Goal: Task Accomplishment & Management: Complete application form

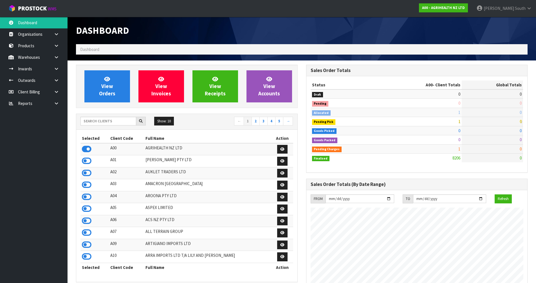
scroll to position [427, 230]
click at [120, 124] on input "text" at bounding box center [109, 121] width 56 height 9
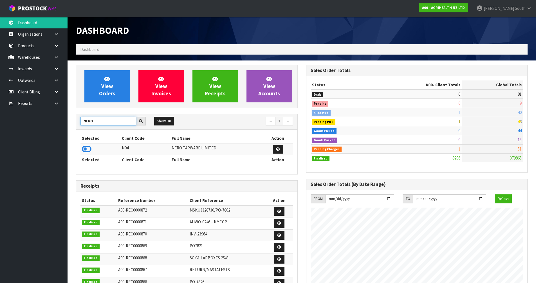
type input "NERO"
click at [88, 155] on td at bounding box center [101, 149] width 40 height 12
click at [90, 150] on icon at bounding box center [87, 149] width 10 height 8
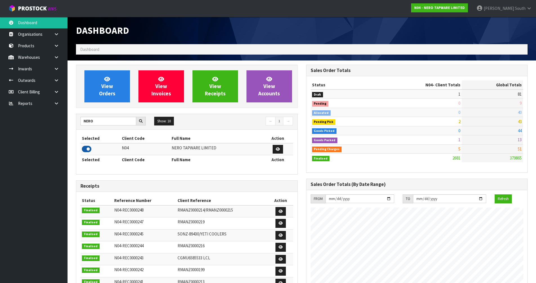
scroll to position [445, 230]
click at [58, 69] on icon at bounding box center [56, 69] width 5 height 4
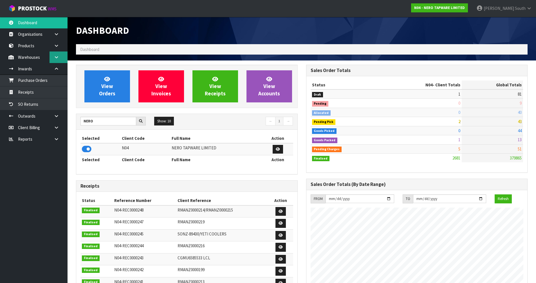
click at [64, 56] on link at bounding box center [59, 58] width 18 height 12
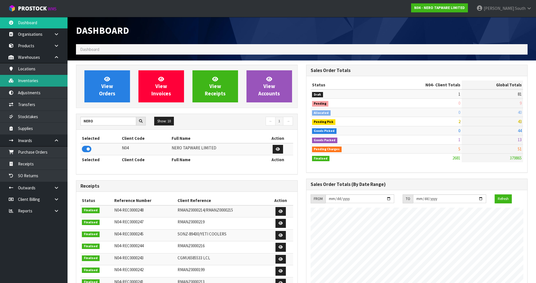
click at [48, 78] on link "Inventories" at bounding box center [34, 81] width 68 height 12
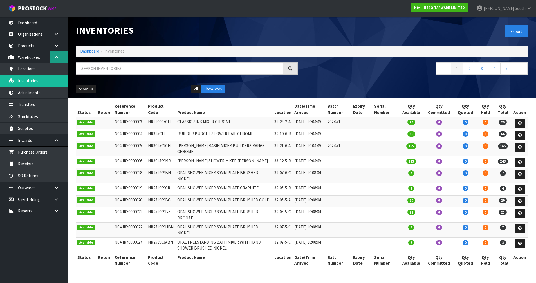
click at [59, 59] on link at bounding box center [59, 58] width 18 height 12
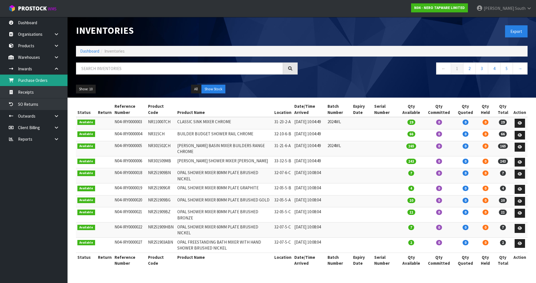
click at [58, 84] on link "Purchase Orders" at bounding box center [34, 81] width 68 height 12
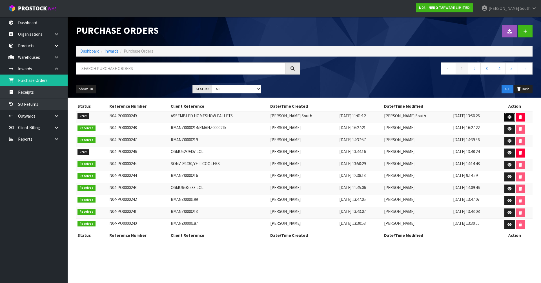
click at [508, 118] on icon at bounding box center [509, 117] width 4 height 4
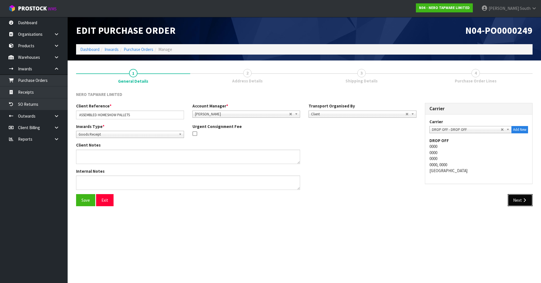
click at [518, 198] on button "Next" at bounding box center [519, 200] width 25 height 12
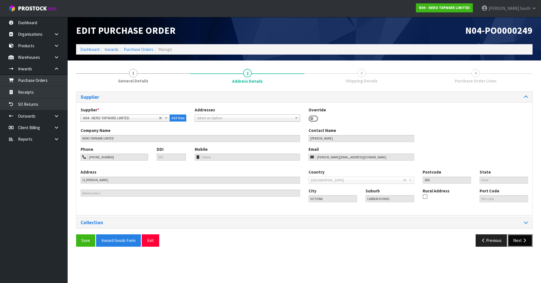
click at [522, 241] on icon "button" at bounding box center [523, 240] width 5 height 4
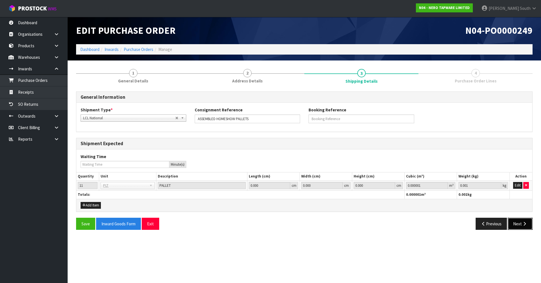
click at [527, 220] on button "Next" at bounding box center [519, 224] width 25 height 12
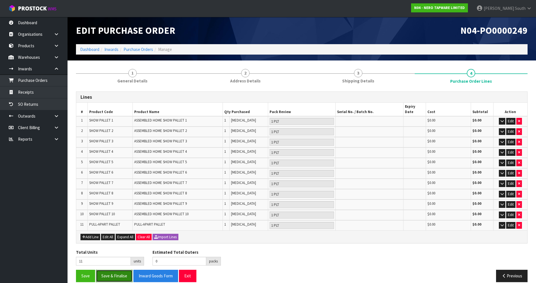
click at [117, 271] on button "Save & Finalise" at bounding box center [114, 276] width 37 height 12
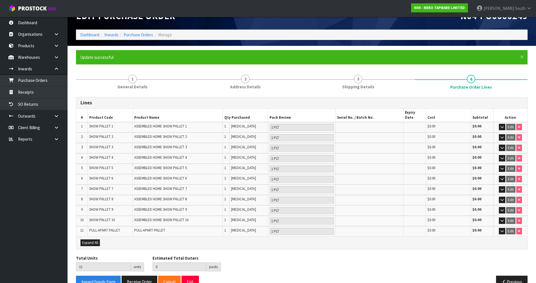
scroll to position [23, 0]
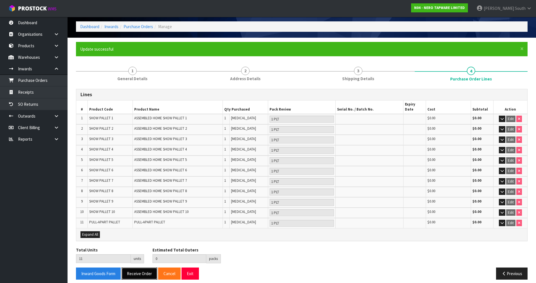
click at [142, 272] on button "Receive Order" at bounding box center [140, 274] width 36 height 12
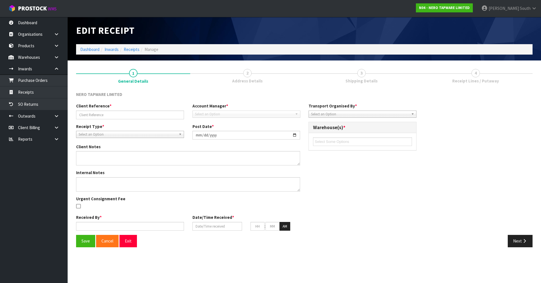
type input "ASSEMBLED HOMESHOW PALLETS"
type input "2025-09-04"
type input "Zachary South"
type input "04/09/2025"
type input "04"
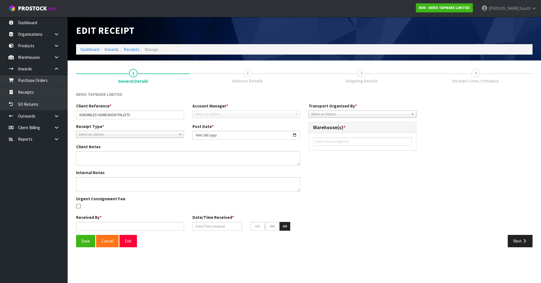
type input "05"
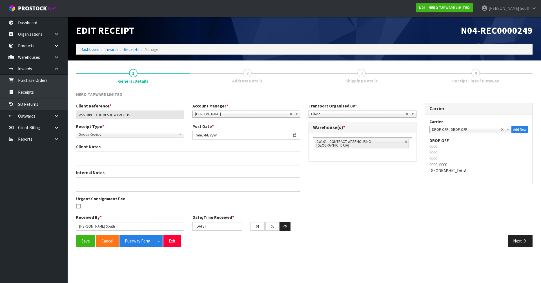
type input "12"
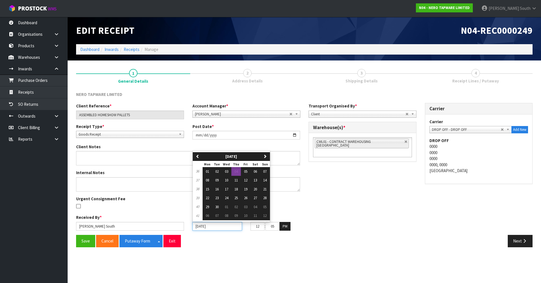
click at [214, 226] on input "04/09/2025" at bounding box center [217, 226] width 50 height 9
click at [228, 169] on button "03" at bounding box center [227, 171] width 10 height 9
type input "03/09/2025"
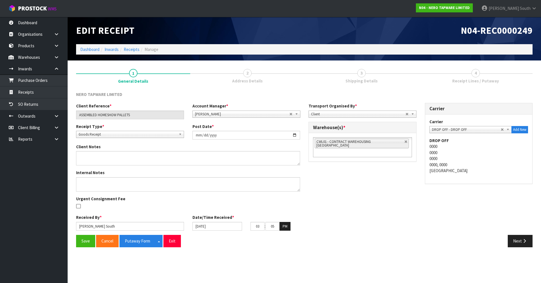
type input "04"
type input "50"
click at [86, 237] on button "Save" at bounding box center [85, 241] width 19 height 12
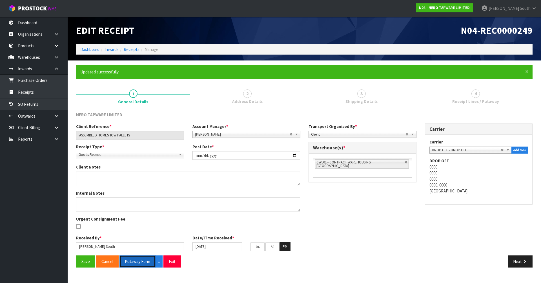
click at [136, 260] on button "Putaway Form" at bounding box center [137, 262] width 36 height 12
click at [519, 257] on button "Next" at bounding box center [519, 262] width 25 height 12
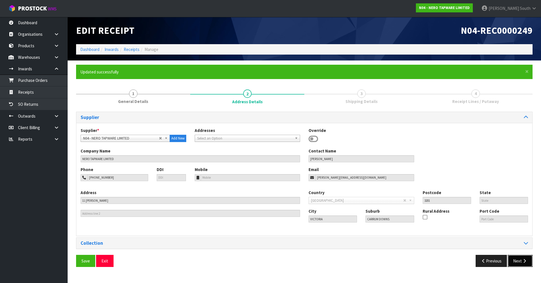
click at [524, 261] on icon "button" at bounding box center [523, 261] width 5 height 4
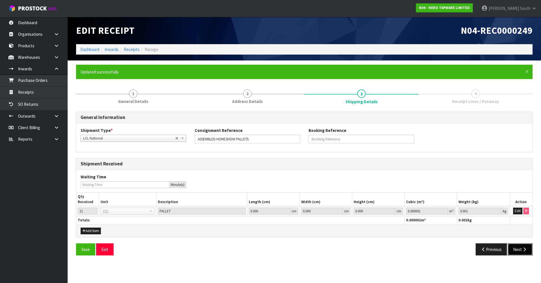
click at [524, 250] on icon "button" at bounding box center [523, 250] width 5 height 4
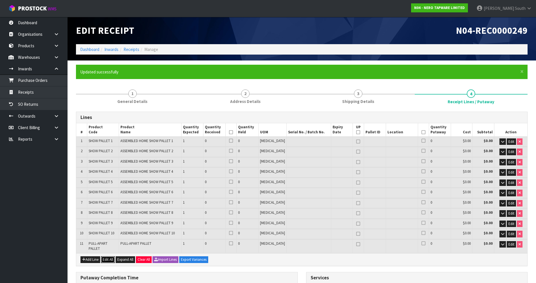
click at [111, 257] on button "Edit All" at bounding box center [108, 260] width 14 height 7
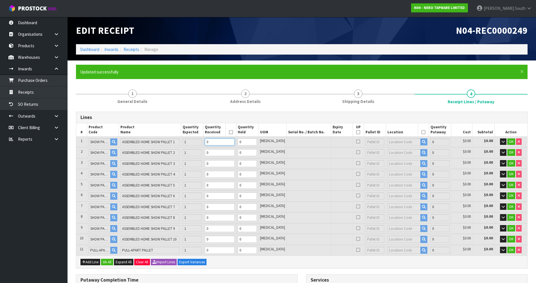
click at [232, 139] on input "0" at bounding box center [220, 142] width 30 height 7
type input "1"
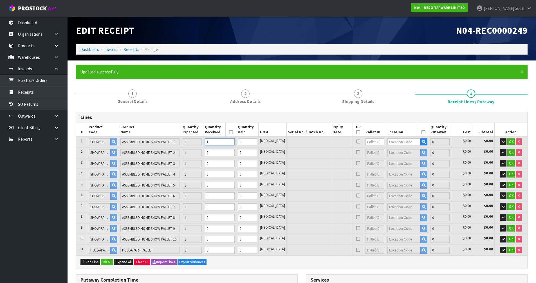
type input "1.687542"
type input "433"
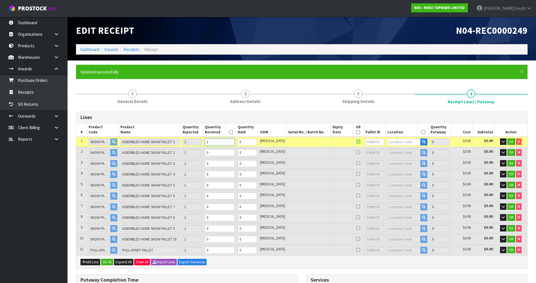
type input "1"
click at [233, 154] on input "0" at bounding box center [220, 152] width 30 height 7
type input "2"
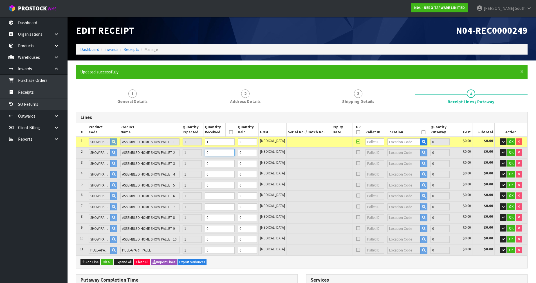
type input "2"
type input "4.519302"
type input "537"
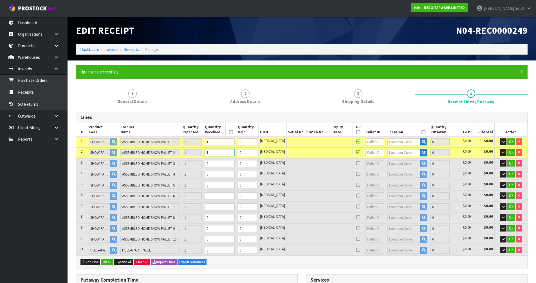
type input "1"
click at [235, 164] on input "0" at bounding box center [220, 163] width 30 height 7
type input "3"
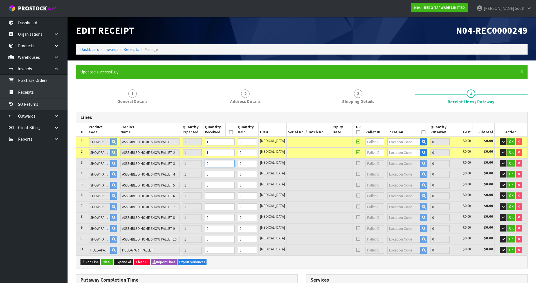
type input "3"
type input "8.23803"
type input "844"
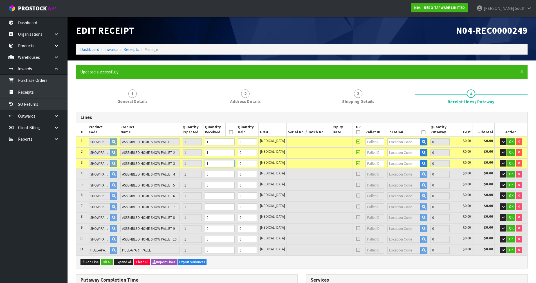
type input "1"
click at [232, 178] on input "0" at bounding box center [220, 174] width 30 height 7
type input "4"
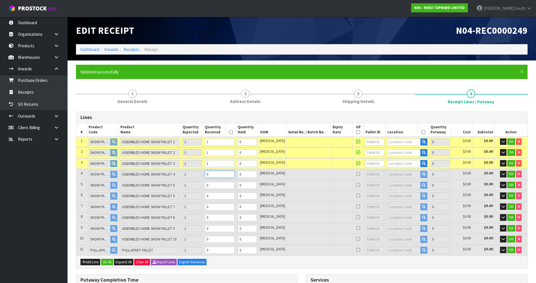
type input "4"
type input "11.93216"
type input "973"
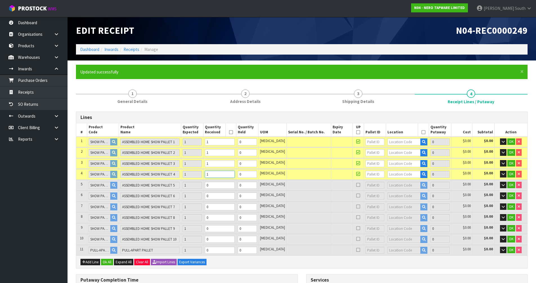
type input "1"
click at [231, 182] on input "0" at bounding box center [220, 185] width 30 height 7
type input "5"
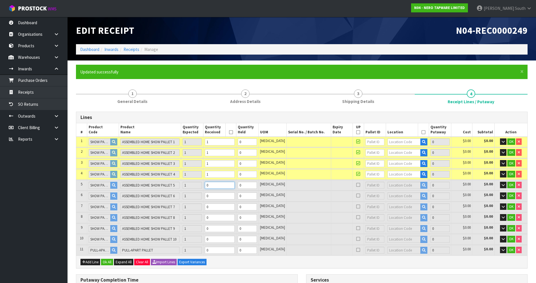
type input "5"
type input "18.26772"
type input "1292"
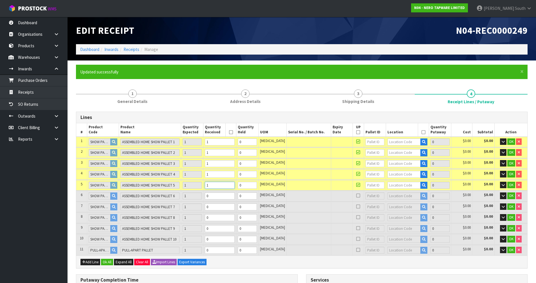
type input "1"
click at [229, 196] on input "0" at bounding box center [220, 196] width 30 height 7
type input "6"
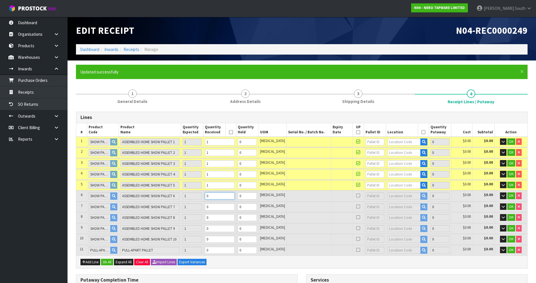
type input "6"
type input "22.558895"
type input "1587"
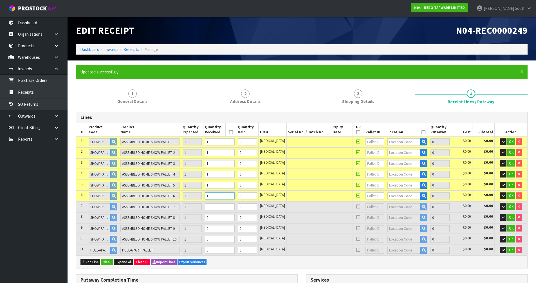
type input "1"
click at [229, 203] on td "0" at bounding box center [220, 207] width 33 height 10
click at [230, 210] on input "0" at bounding box center [220, 207] width 30 height 7
type input "7"
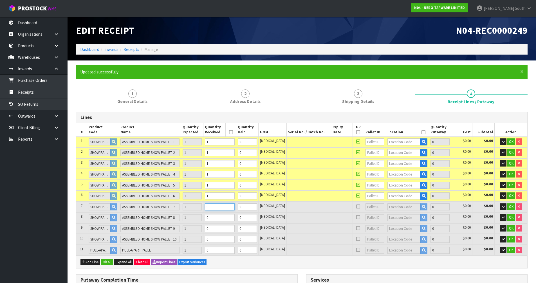
type input "7"
type input "25.173395"
type input "1773"
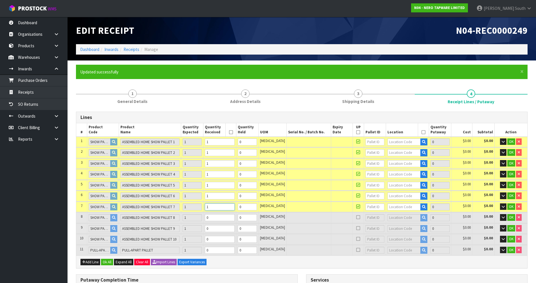
type input "1"
click at [230, 220] on input "0" at bounding box center [220, 217] width 30 height 7
type input "8"
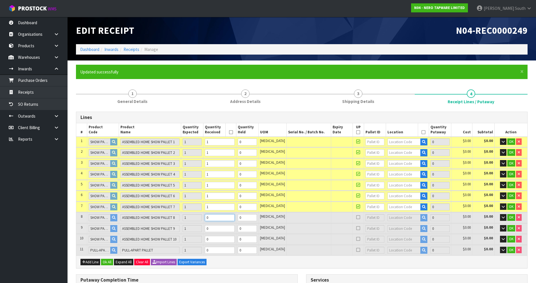
type input "8"
type input "26.964195"
type input "1869"
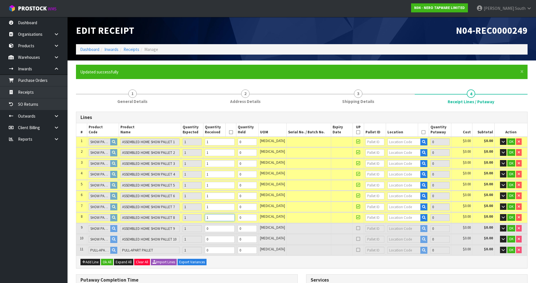
type input "1"
click at [229, 229] on input "0" at bounding box center [220, 228] width 30 height 7
type input "9"
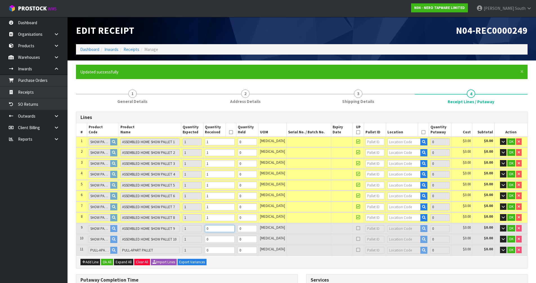
type input "9"
type input "28.989495"
type input "1928"
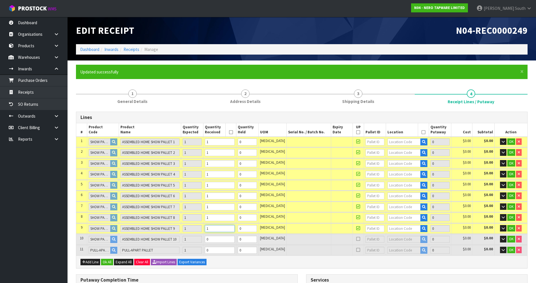
type input "1"
click at [228, 241] on input "0" at bounding box center [220, 239] width 30 height 7
type input "10"
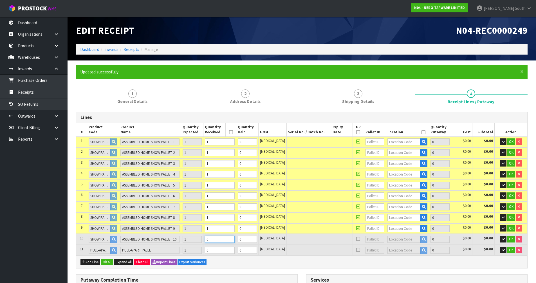
type input "10"
type input "31.769415"
type input "2090"
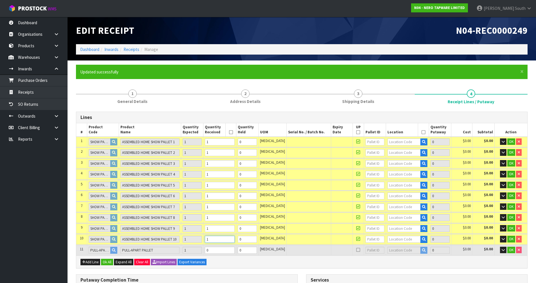
type input "1"
click at [227, 251] on input "0" at bounding box center [220, 250] width 30 height 7
type input "11"
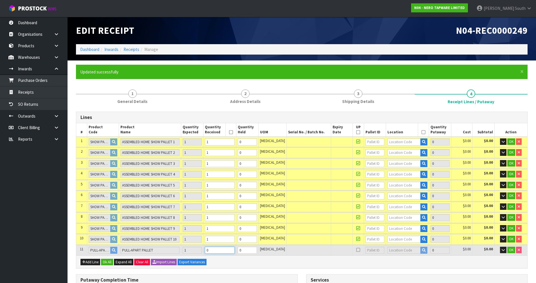
type input "11"
type input "37.003203"
type input "2749"
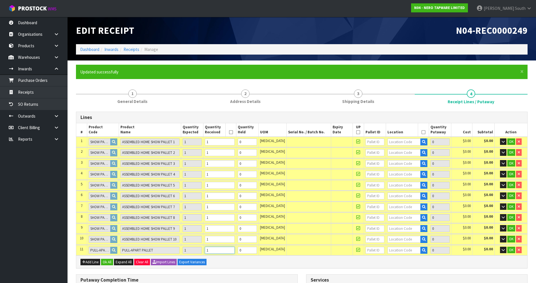
type input "1"
click at [405, 143] on input "text" at bounding box center [404, 142] width 33 height 7
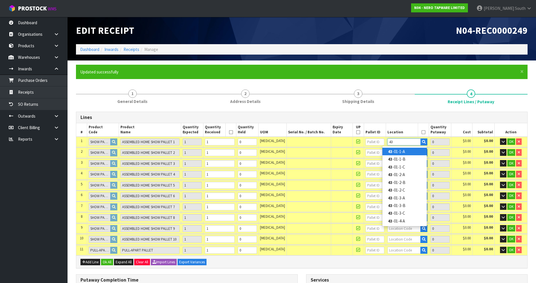
type input "43"
click at [399, 151] on link "43 -01-1-A" at bounding box center [405, 152] width 44 height 8
type input "1"
type input "43-01-1-A"
type input "1"
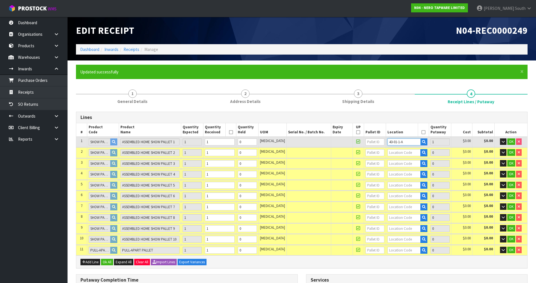
click at [408, 142] on input "43-01-1-A" at bounding box center [404, 142] width 33 height 7
click at [400, 152] on input "text" at bounding box center [404, 152] width 33 height 7
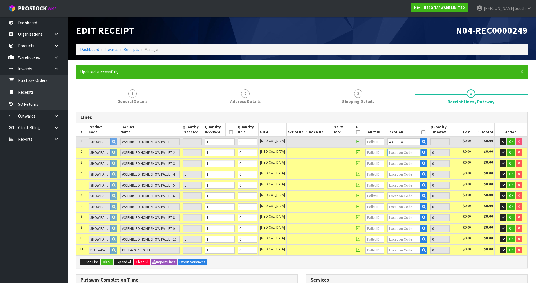
paste input "43-01-1-A"
type input "43-01-1-A"
type input "2"
type input "1"
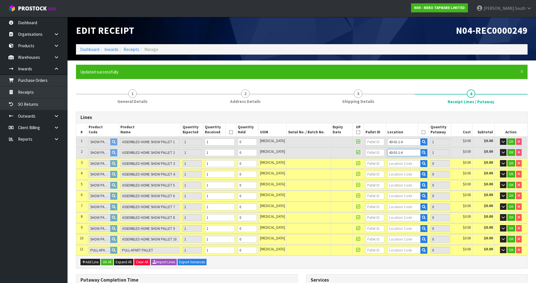
type input "43-01-1-A"
click at [402, 164] on input "text" at bounding box center [404, 163] width 33 height 7
paste input "43-01-1-A"
type input "43-01-1-A"
type input "3"
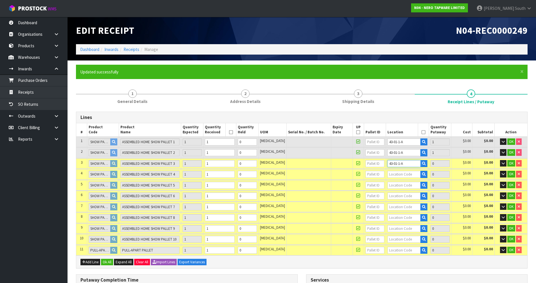
type input "1"
type input "43-01-1-A"
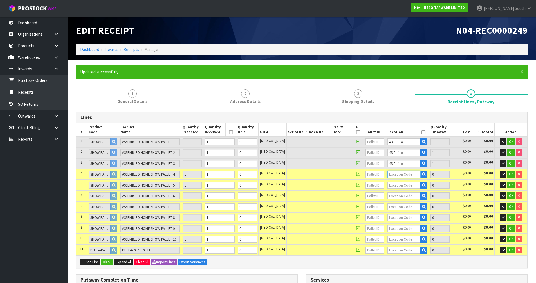
click at [401, 174] on input "text" at bounding box center [404, 174] width 33 height 7
paste input "43-01-1-A"
type input "43-01-1-A"
type input "4"
type input "1"
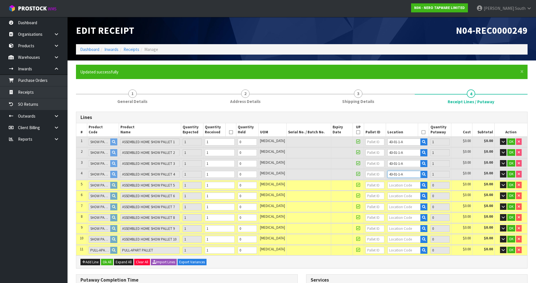
type input "43-01-1-A"
click at [402, 185] on input "text" at bounding box center [404, 185] width 33 height 7
paste input "43-01-1-A"
type input "43-01-1-A"
type input "5"
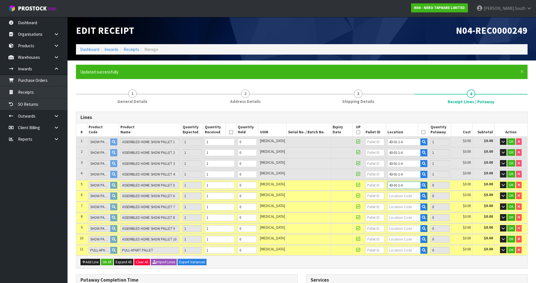
type input "1"
type input "43-01-1-A"
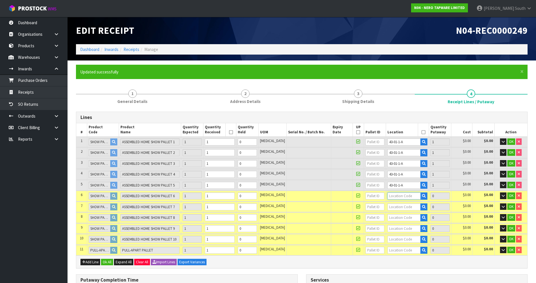
click at [401, 197] on input "text" at bounding box center [404, 196] width 33 height 7
paste input "43-01-1-A"
type input "43-01-1-A"
type input "6"
type input "1"
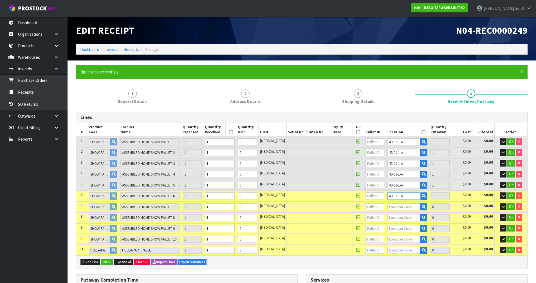
type input "43-01-1-A"
click at [401, 206] on input "text" at bounding box center [404, 207] width 33 height 7
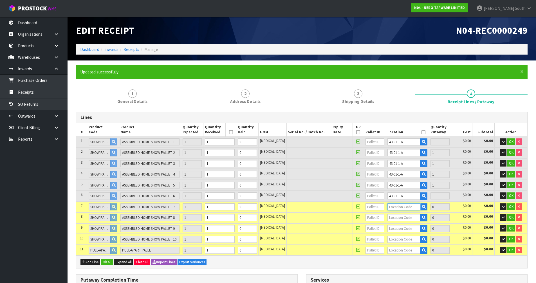
paste input "43-01-1-A"
type input "43-01-1-A"
type input "7"
type input "1"
type input "43-01-1-A"
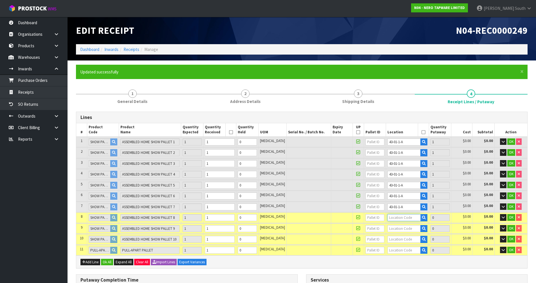
click at [401, 219] on input "text" at bounding box center [404, 217] width 33 height 7
paste input "43-01-1-A"
type input "43-01-1-A"
type input "8"
type input "1"
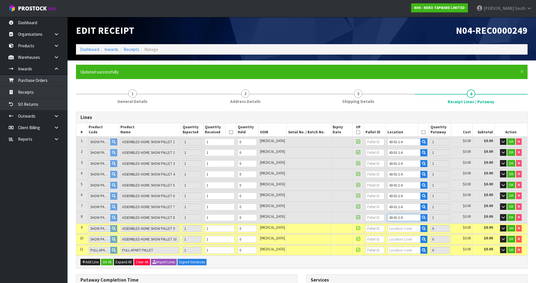
type input "43-01-1-A"
paste input "43-01-1-A"
type input "43-01-1-A"
type input "9"
type input "1"
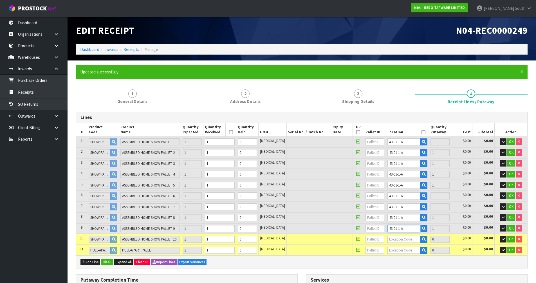
type input "43-01-1-A"
click at [396, 238] on input "text" at bounding box center [404, 239] width 33 height 7
paste input "43-01-1-A"
type input "43-01-1-A"
type input "10"
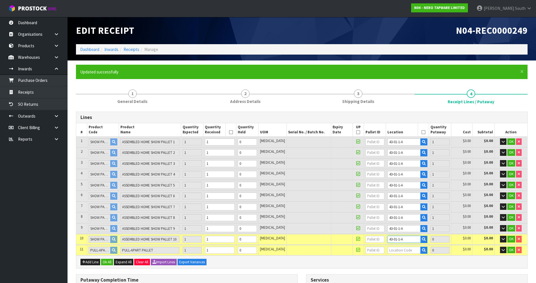
type input "1"
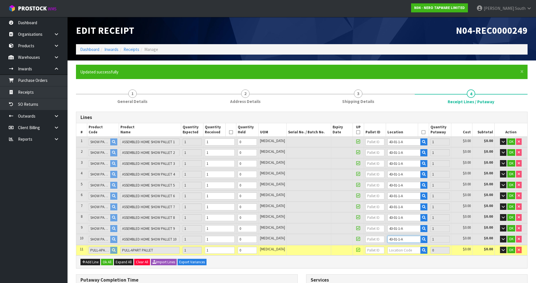
type input "43-01-1-A"
click at [398, 246] on td at bounding box center [407, 250] width 43 height 10
click at [396, 250] on input "text" at bounding box center [404, 250] width 33 height 7
paste input "43-01-1-A"
type input "43-01-1-A"
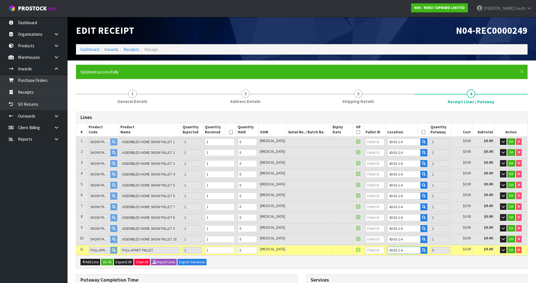
type input "11"
type input "1"
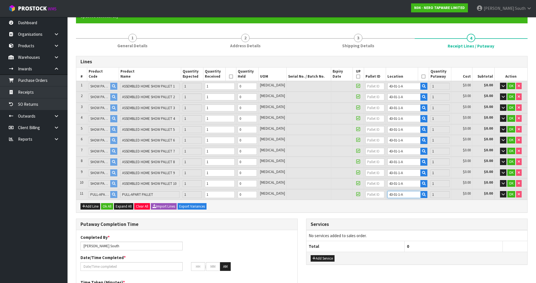
scroll to position [56, 0]
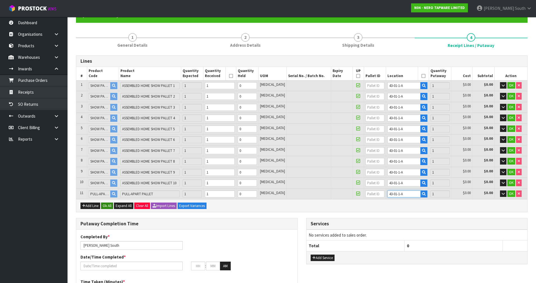
type input "43-01-1-A"
click at [109, 205] on button "Ok All" at bounding box center [107, 206] width 12 height 7
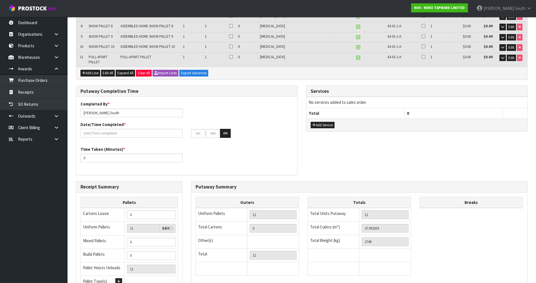
scroll to position [239, 0]
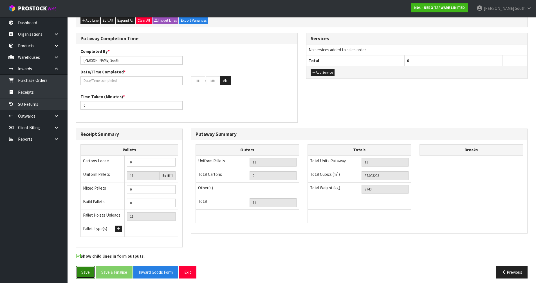
click at [88, 266] on button "Save" at bounding box center [85, 272] width 19 height 12
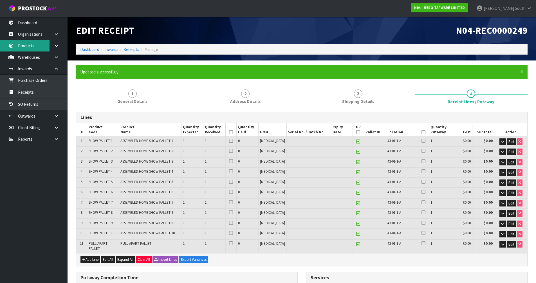
click at [40, 45] on link "Products" at bounding box center [34, 46] width 68 height 12
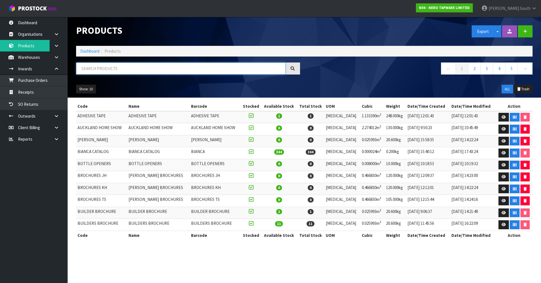
click at [115, 70] on input "text" at bounding box center [180, 69] width 209 height 12
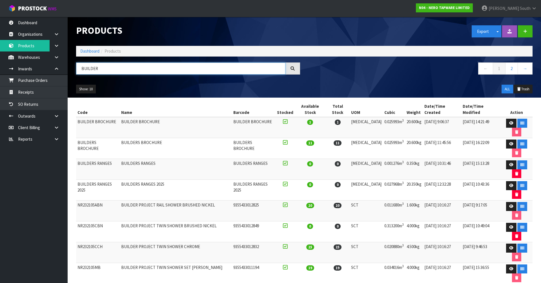
type input "BUILDER"
drag, startPoint x: 124, startPoint y: 152, endPoint x: 341, endPoint y: 154, distance: 216.8
click at [341, 180] on tr "BUILDERS RANGES 2025 BUILDERS RANGES 2025 BUILDERS RANGES 2025 0 0 PCE 0.027968…" at bounding box center [304, 190] width 456 height 21
click at [55, 61] on link at bounding box center [59, 58] width 18 height 12
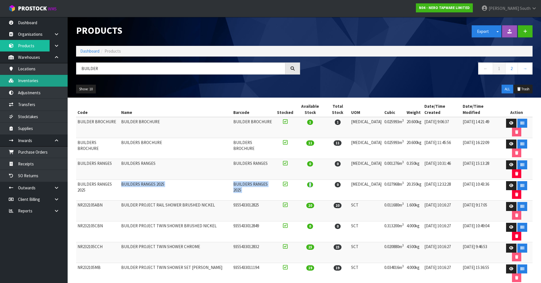
click at [58, 77] on link "Inventories" at bounding box center [34, 81] width 68 height 12
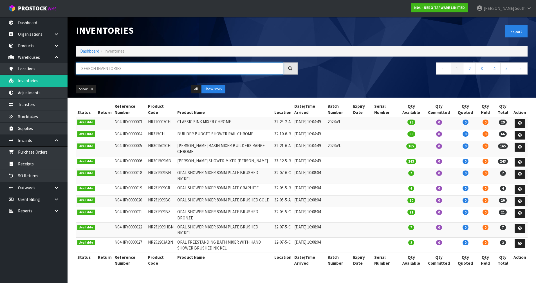
click at [116, 69] on input "text" at bounding box center [179, 69] width 207 height 12
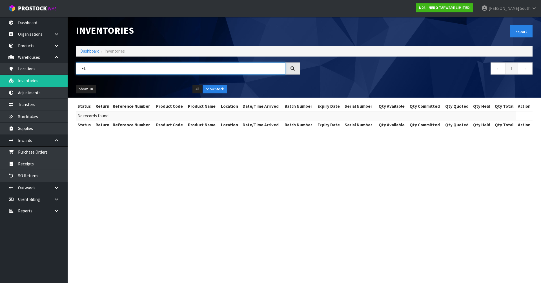
type input "E"
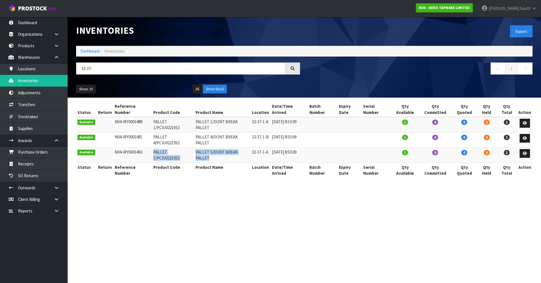
drag, startPoint x: 148, startPoint y: 141, endPoint x: 250, endPoint y: 145, distance: 102.0
click at [250, 148] on tr "Available N04-IRY0003492 PALLET 5/PCIU0221932 PALLET 5/DONT BREAK PALLET 32-37-…" at bounding box center [304, 155] width 456 height 15
click at [115, 72] on input "32-37-" at bounding box center [180, 69] width 209 height 12
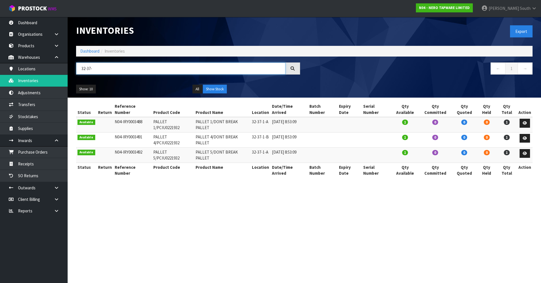
click at [114, 66] on input "32-37-" at bounding box center [180, 69] width 209 height 12
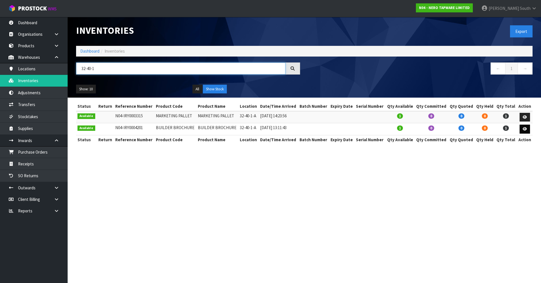
type input "32-40-1"
click at [524, 129] on icon at bounding box center [524, 129] width 4 height 4
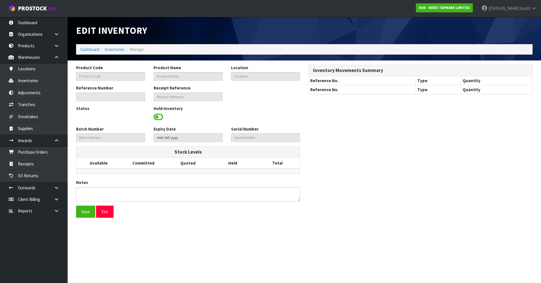
type input "BUILDER BROCHURE"
type input "32-40-1-A"
type input "N04-IRY0004201"
type input "N04-REC0000173"
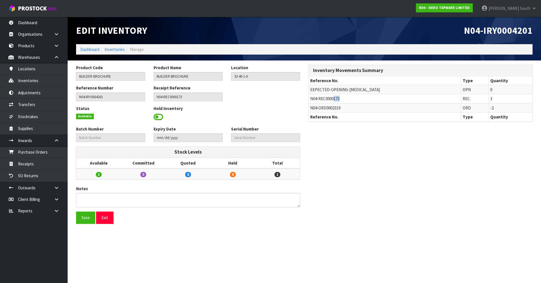
drag, startPoint x: 343, startPoint y: 101, endPoint x: 333, endPoint y: 101, distance: 9.6
click at [333, 101] on td "N04-REC0000173" at bounding box center [385, 98] width 152 height 9
click at [34, 161] on link "Receipts" at bounding box center [34, 164] width 68 height 12
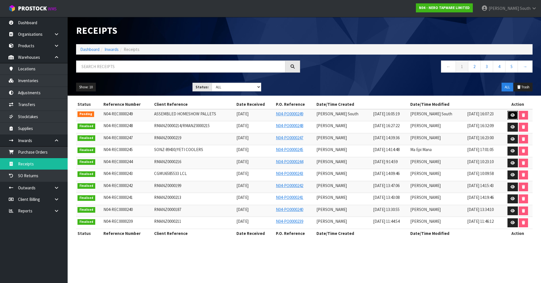
click at [509, 116] on link at bounding box center [512, 115] width 10 height 9
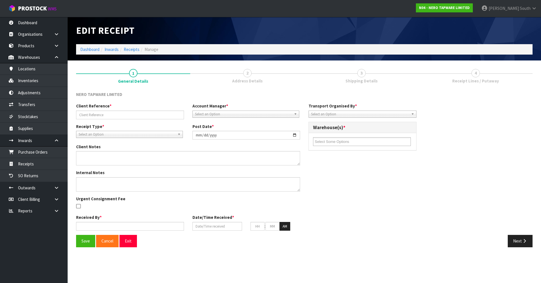
type input "ASSEMBLED HOMESHOW PALLETS"
type input "2025-09-04"
type input "Zachary South"
type input "03/09/2025"
type input "04"
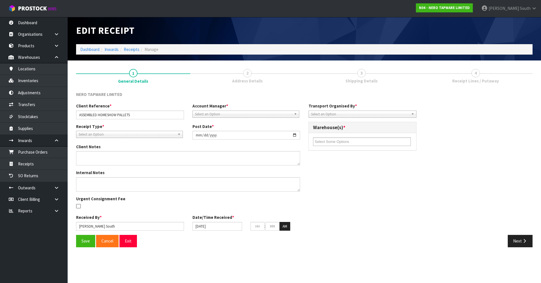
type input "50"
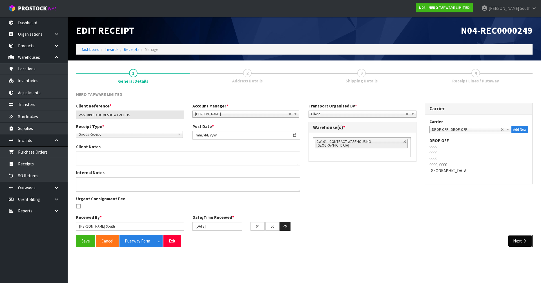
click at [520, 240] on button "Next" at bounding box center [519, 241] width 25 height 12
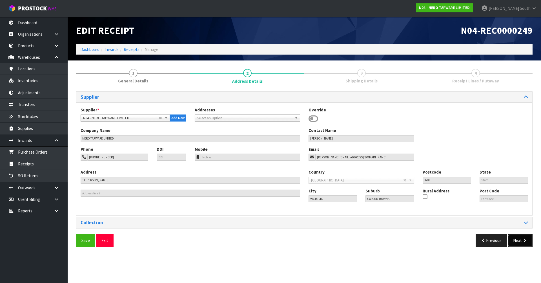
click at [524, 239] on icon "button" at bounding box center [523, 240] width 5 height 4
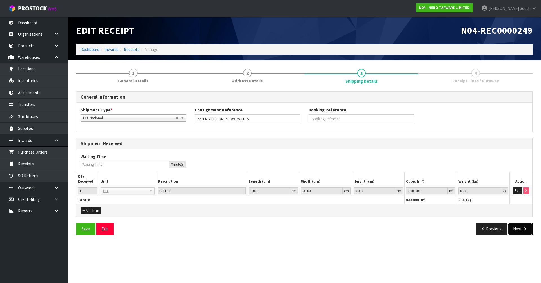
click at [522, 233] on button "Next" at bounding box center [519, 229] width 25 height 12
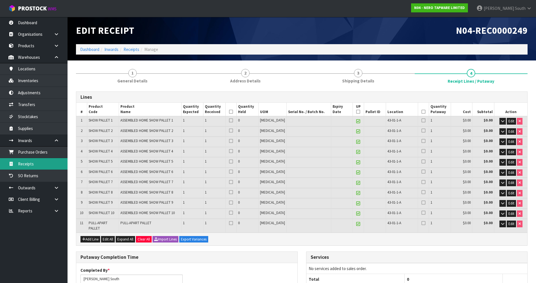
click at [41, 164] on link "Receipts" at bounding box center [34, 164] width 68 height 12
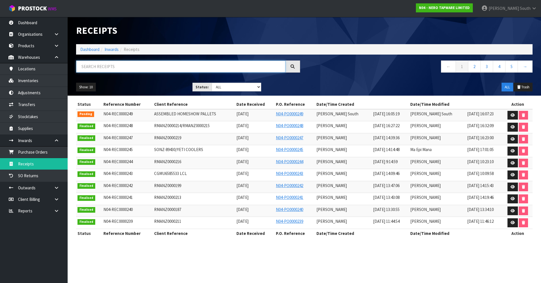
click at [124, 65] on input "text" at bounding box center [180, 67] width 209 height 12
paste input "43-01-1-A"
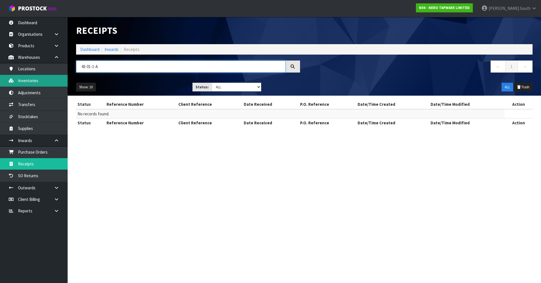
type input "43-01-1-A"
click at [40, 79] on link "Inventories" at bounding box center [34, 81] width 68 height 12
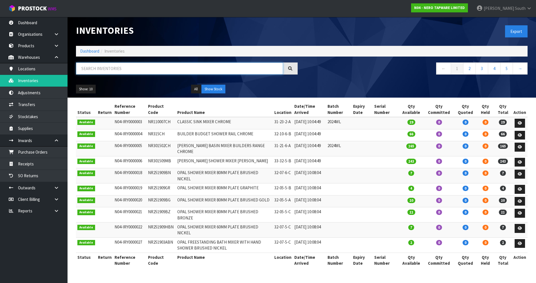
click at [97, 69] on input "text" at bounding box center [179, 69] width 207 height 12
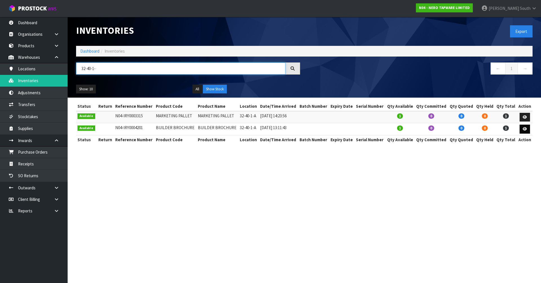
type input "32-40-1-"
click at [527, 129] on link at bounding box center [524, 129] width 10 height 9
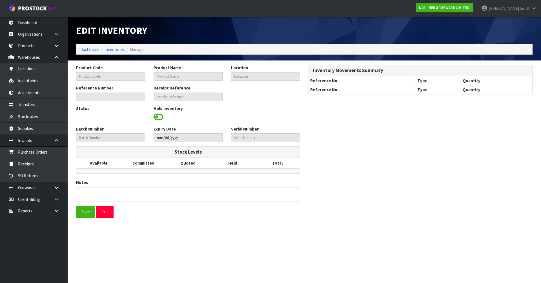
type input "BUILDER BROCHURE"
type input "32-40-1-A"
type input "N04-IRY0004201"
type input "N04-REC0000173"
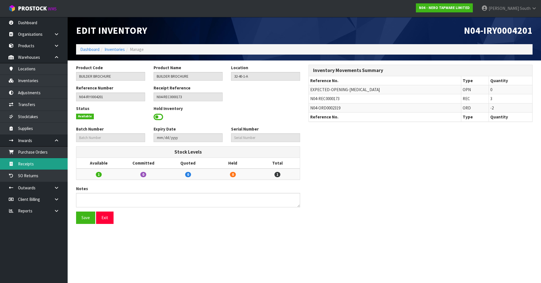
click at [28, 165] on link "Receipts" at bounding box center [34, 164] width 68 height 12
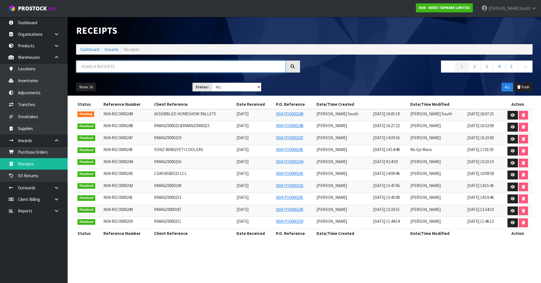
click at [113, 65] on input "text" at bounding box center [180, 67] width 209 height 12
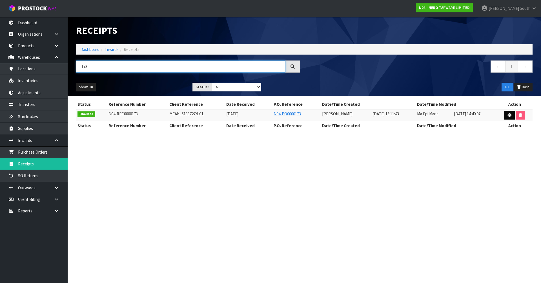
type input "173"
click at [508, 115] on icon at bounding box center [509, 115] width 4 height 4
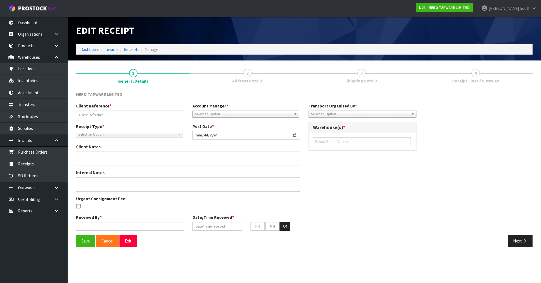
type input "MEAKL5133727/LCL"
type input "2025-07-16"
type textarea "WE SHIPPED THREE PALLETS TO YOUR WAREHOUSE ON JUNE 24TH, WHICH INCLUDE SOME SAM…"
type input "Prabhneet Kaur"
type input "16/07/2025"
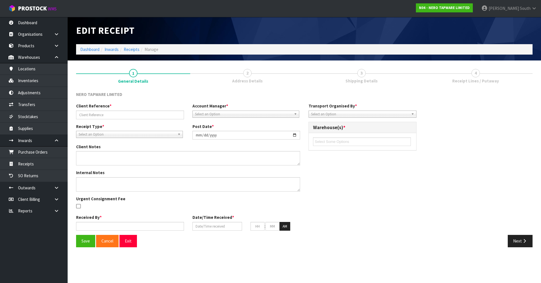
type input "01"
type input "11"
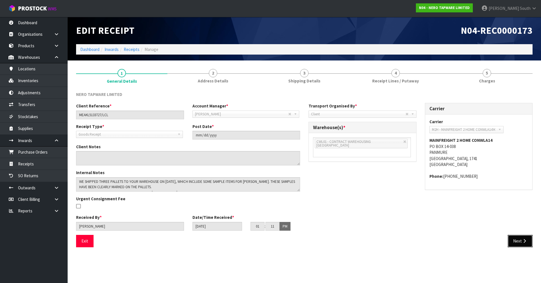
click at [520, 244] on button "Next" at bounding box center [519, 241] width 25 height 12
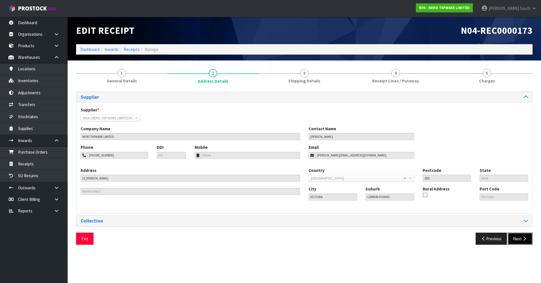
click at [521, 243] on button "Next" at bounding box center [519, 239] width 25 height 12
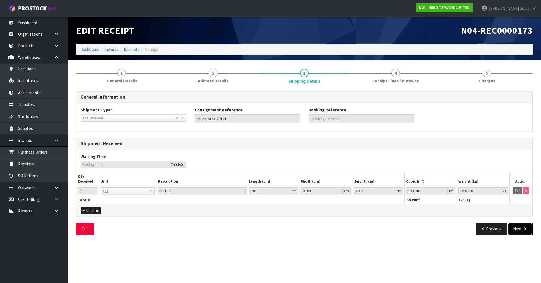
click at [518, 232] on button "Next" at bounding box center [519, 229] width 25 height 12
click at [520, 226] on button "Next" at bounding box center [519, 229] width 25 height 12
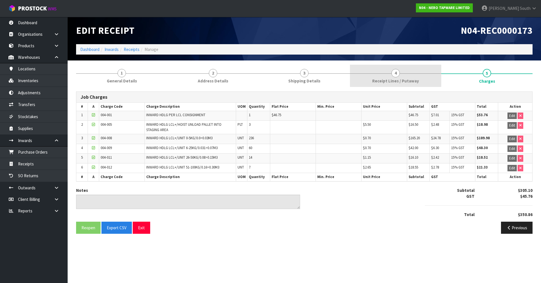
click at [393, 78] on span "Receipt Lines / Putaway" at bounding box center [395, 81] width 47 height 6
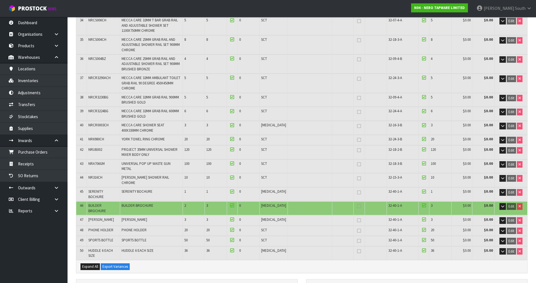
scroll to position [619, 0]
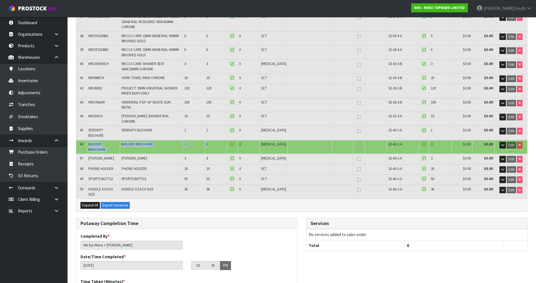
drag, startPoint x: 218, startPoint y: 124, endPoint x: 89, endPoint y: 122, distance: 129.0
click at [89, 140] on tr "46 BUILDER BROCHURE BUILDER BROCHURE 2 3 0 PCE 32-40-1-A 3 $0.00 $0.00 Edit" at bounding box center [301, 147] width 451 height 14
drag, startPoint x: 406, startPoint y: 124, endPoint x: 385, endPoint y: 127, distance: 21.1
click at [387, 140] on td "32-40-1-A" at bounding box center [403, 147] width 32 height 14
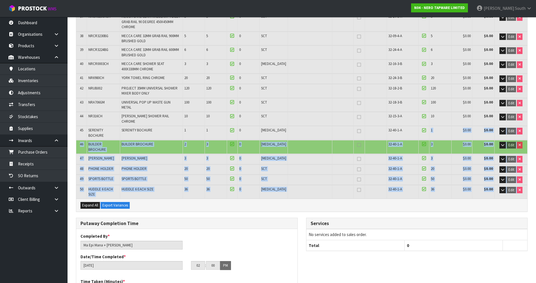
drag, startPoint x: 401, startPoint y: 108, endPoint x: 386, endPoint y: 181, distance: 74.4
click at [391, 185] on td "32-40-1-A" at bounding box center [403, 192] width 32 height 14
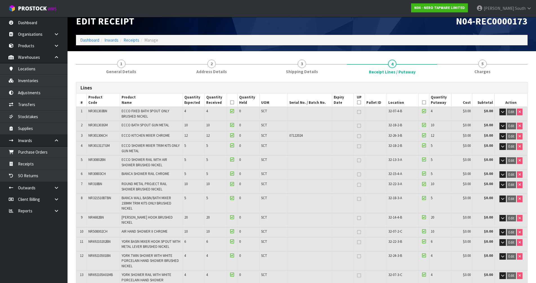
scroll to position [0, 0]
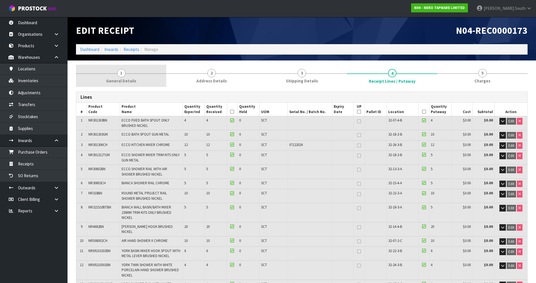
click at [132, 83] on span "General Details" at bounding box center [121, 81] width 30 height 6
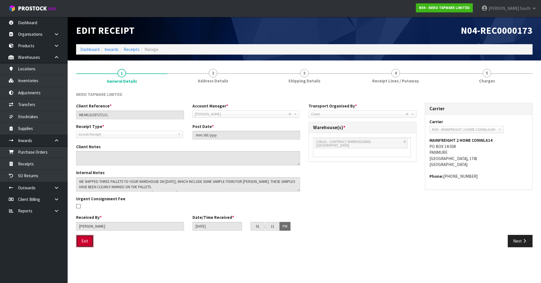
click at [80, 240] on button "Exit" at bounding box center [84, 241] width 17 height 12
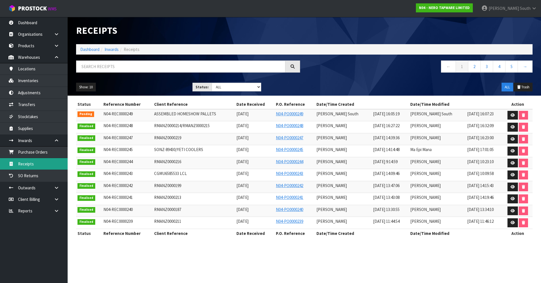
click at [29, 167] on link "Receipts" at bounding box center [34, 164] width 68 height 12
click at [510, 114] on icon at bounding box center [512, 115] width 4 height 4
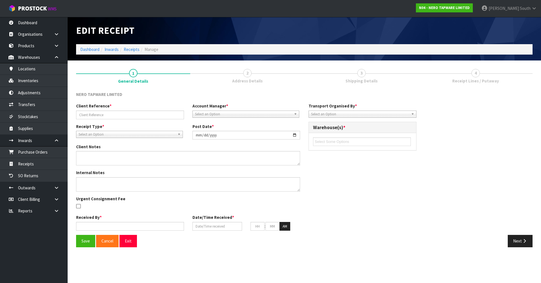
type input "ASSEMBLED HOMESHOW PALLETS"
type input "2025-09-04"
type input "Zachary South"
type input "03/09/2025"
type input "04"
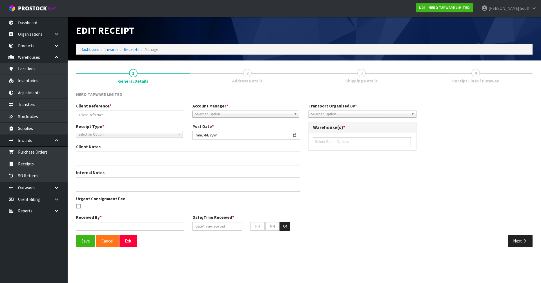
type input "50"
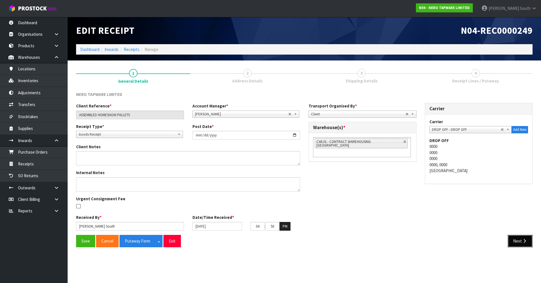
click at [517, 239] on button "Next" at bounding box center [519, 241] width 25 height 12
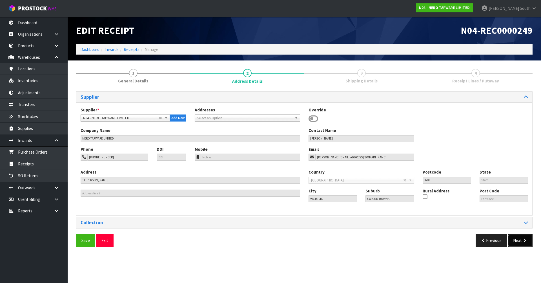
click at [515, 237] on button "Next" at bounding box center [519, 241] width 25 height 12
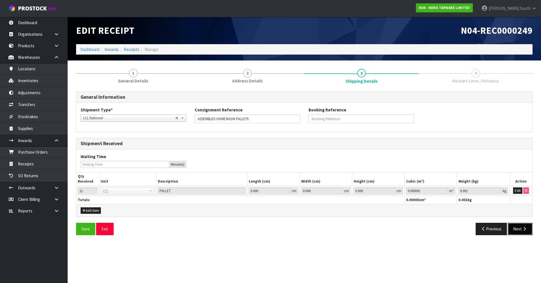
click at [517, 231] on button "Next" at bounding box center [519, 229] width 25 height 12
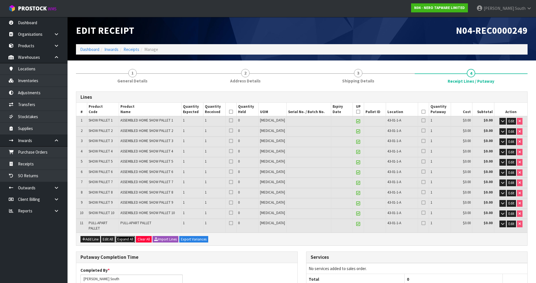
click at [125, 237] on span "Expand All" at bounding box center [125, 239] width 16 height 5
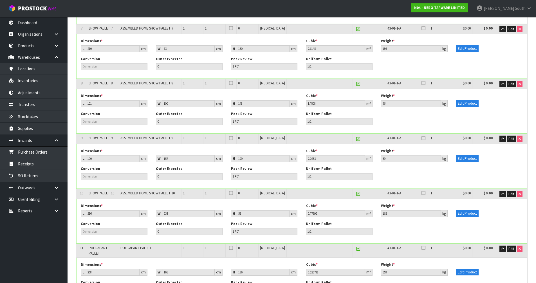
scroll to position [619, 0]
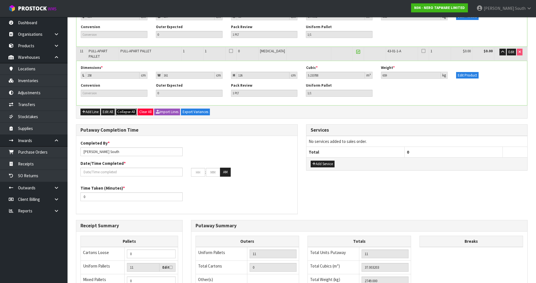
click at [128, 110] on span "Collapse All" at bounding box center [126, 112] width 18 height 5
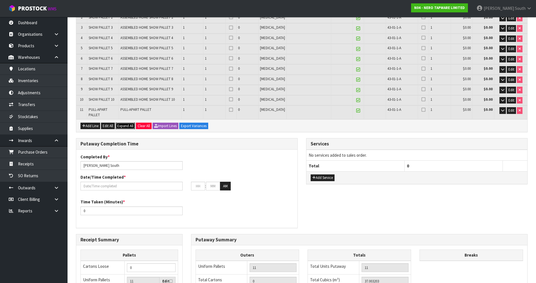
scroll to position [78, 0]
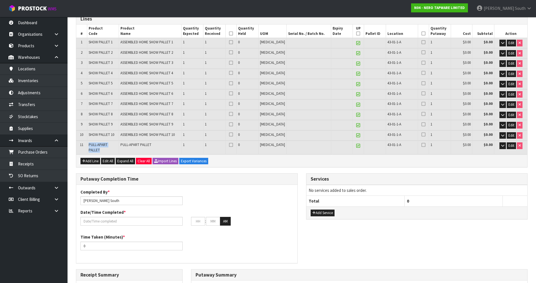
drag, startPoint x: 121, startPoint y: 145, endPoint x: 87, endPoint y: 146, distance: 33.8
click at [87, 146] on tr "11 PULL-APART PALLET PULL-APART PALLET 1 1 0 PCE 43-01-1-A 1 $0.00 $0.00 Edit" at bounding box center [301, 148] width 451 height 14
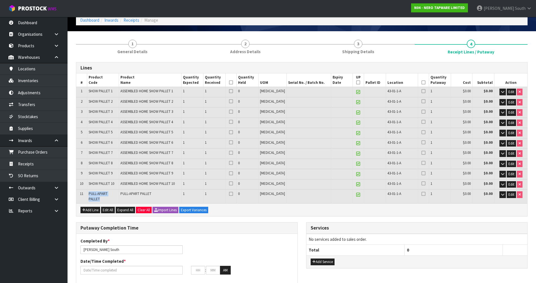
scroll to position [22, 0]
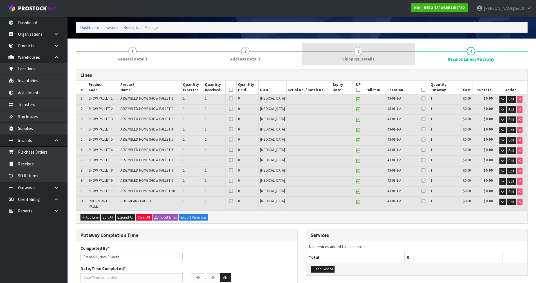
click at [369, 56] on span "Shipping Details" at bounding box center [358, 59] width 32 height 6
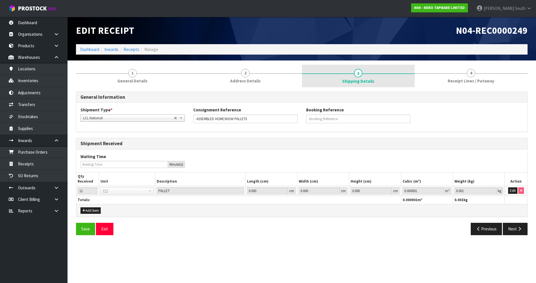
scroll to position [0, 0]
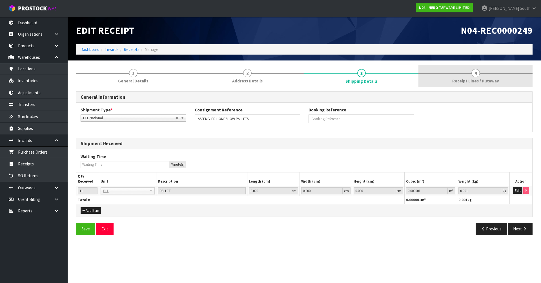
click at [477, 73] on span "4" at bounding box center [475, 73] width 8 height 8
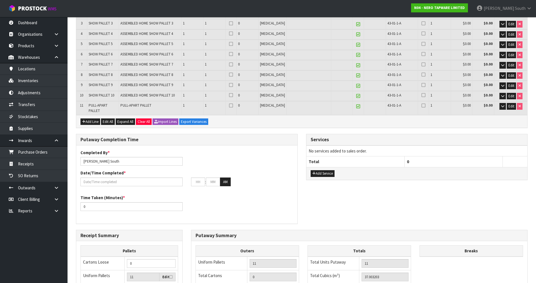
scroll to position [197, 0]
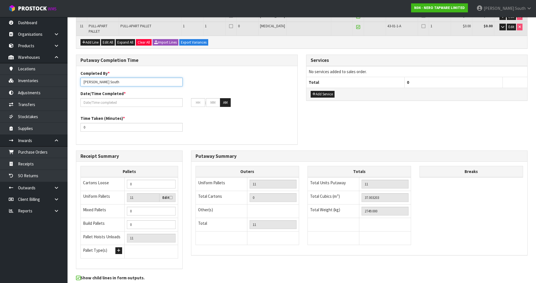
click at [124, 78] on input "Zachary South" at bounding box center [132, 82] width 102 height 9
type input "Zachary South + ma"
click at [200, 98] on input "text" at bounding box center [198, 102] width 14 height 9
type input "04/09/2025"
type input "4"
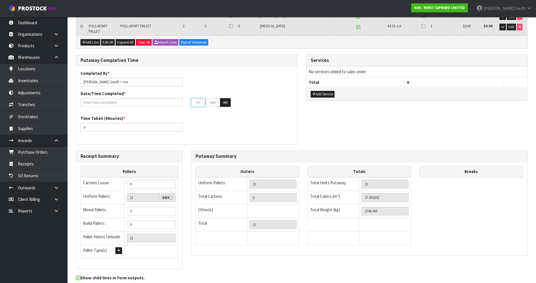
type input "00"
type input "04"
click at [227, 99] on button "AM" at bounding box center [225, 102] width 11 height 9
click at [207, 127] on div "Time Taken (Minutes) * 0" at bounding box center [186, 125] width 221 height 20
click at [324, 92] on button "Add Service" at bounding box center [323, 94] width 24 height 7
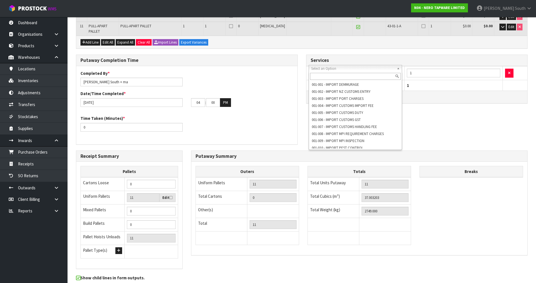
click at [343, 77] on input "text" at bounding box center [355, 76] width 91 height 7
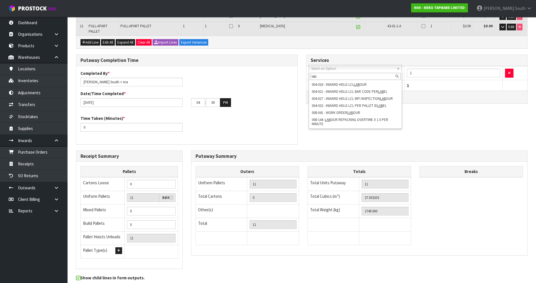
type input "lab"
click at [466, 119] on div "Putaway Completion Time Completed By * Zachary South + ma Date/Time Completed *…" at bounding box center [302, 103] width 460 height 96
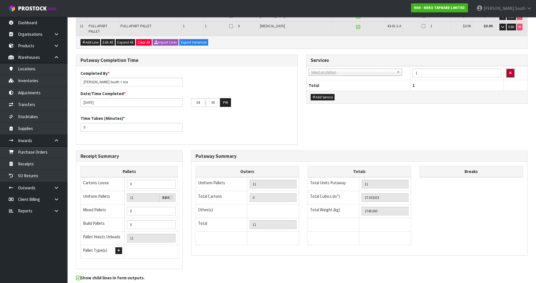
click at [514, 72] on button "button" at bounding box center [511, 73] width 8 height 9
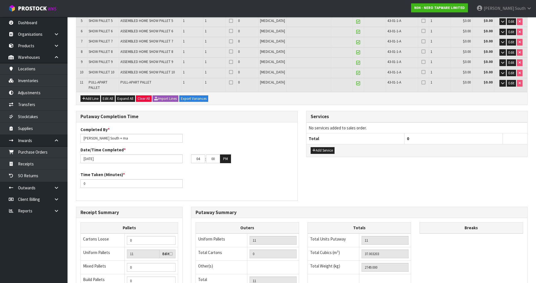
scroll to position [169, 0]
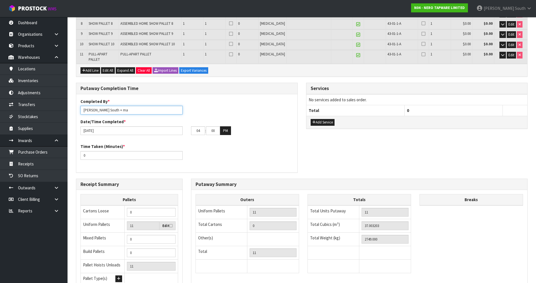
click at [106, 106] on input "Zachary South + ma" at bounding box center [132, 110] width 102 height 9
type input "Zach + ma"
click at [248, 104] on div "Completed By * Zach + ma Date/Time Completed * 04/09/2025 04 : 00 : 20 PM" at bounding box center [186, 119] width 221 height 41
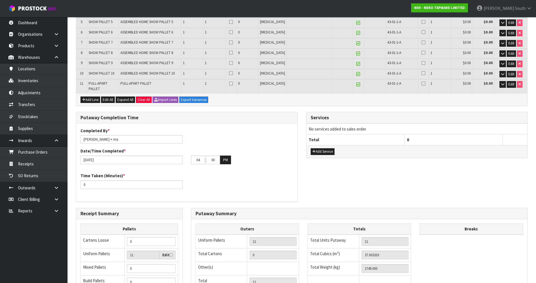
scroll to position [135, 0]
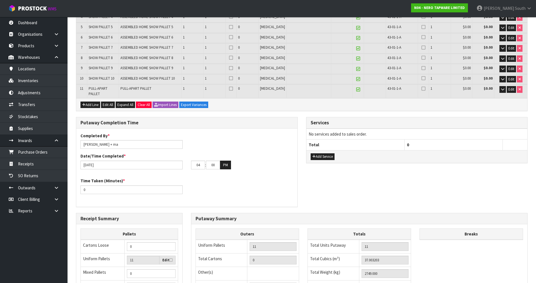
drag, startPoint x: 117, startPoint y: 180, endPoint x: 109, endPoint y: 181, distance: 7.9
click at [111, 181] on div "Time Taken (Minutes) * 0" at bounding box center [131, 186] width 111 height 16
drag, startPoint x: 108, startPoint y: 181, endPoint x: 96, endPoint y: 182, distance: 11.3
click at [96, 182] on div "Time Taken (Minutes) * 0" at bounding box center [131, 186] width 111 height 16
drag, startPoint x: 97, startPoint y: 187, endPoint x: 77, endPoint y: 186, distance: 20.0
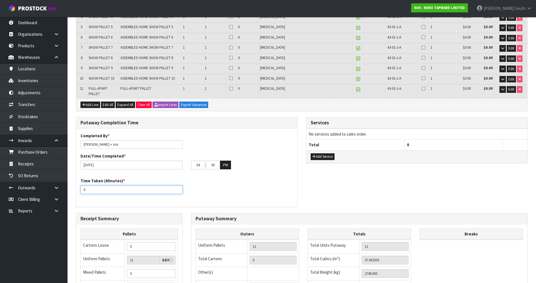
click at [77, 186] on div "Time Taken (Minutes) * 0" at bounding box center [131, 186] width 111 height 16
type input "120"
click at [302, 179] on div "Putaway Completion Time Completed By * Zach + ma Date/Time Completed * 04/09/20…" at bounding box center [302, 165] width 460 height 96
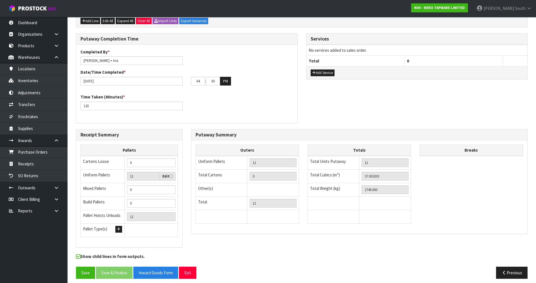
scroll to position [219, 0]
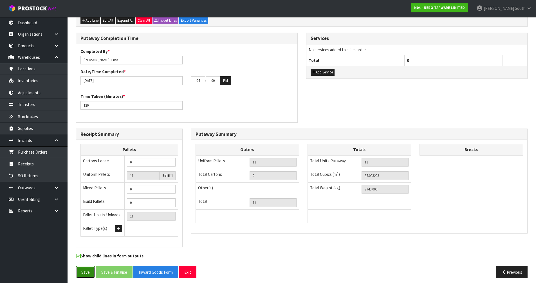
click at [90, 272] on button "Save" at bounding box center [85, 272] width 19 height 12
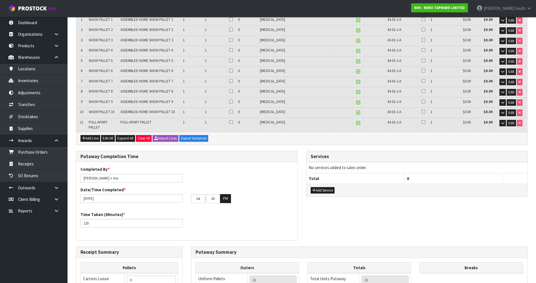
scroll to position [99, 0]
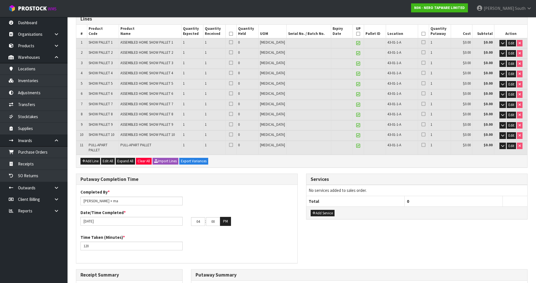
click at [422, 34] on icon at bounding box center [424, 34] width 4 height 0
click at [233, 34] on icon at bounding box center [231, 34] width 4 height 0
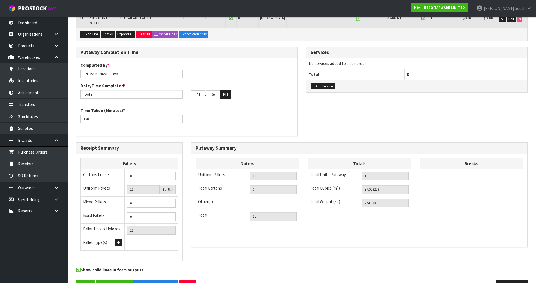
scroll to position [239, 0]
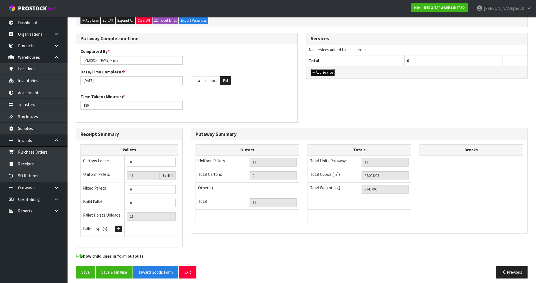
click at [313, 71] on icon "button" at bounding box center [314, 73] width 3 height 4
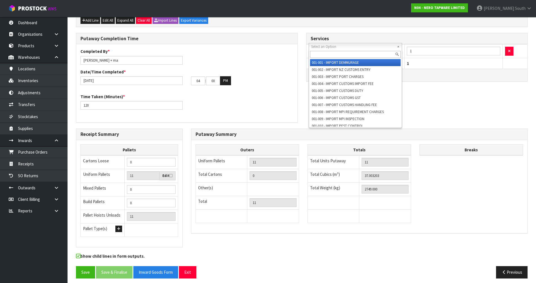
click at [333, 56] on input "text" at bounding box center [355, 54] width 91 height 7
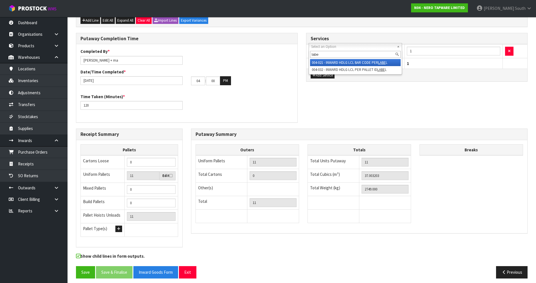
type input "labe"
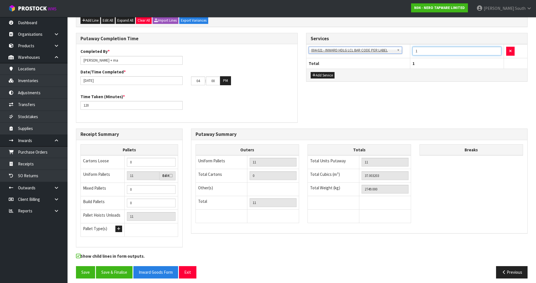
drag, startPoint x: 434, startPoint y: 46, endPoint x: 393, endPoint y: 47, distance: 41.1
click at [393, 47] on tr "001-001 - IMPORT DEMMURAGE 001-002 - IMPORT NZ CUSTOMS ENTRY 001-003 - IMPORT P…" at bounding box center [417, 51] width 221 height 14
type input "2"
type input "22"
click at [419, 84] on div "Services 001-001 - IMPORT DEMMURAGE 001-002 - IMPORT NZ CUSTOMS ENTRY 001-003 -…" at bounding box center [417, 60] width 230 height 55
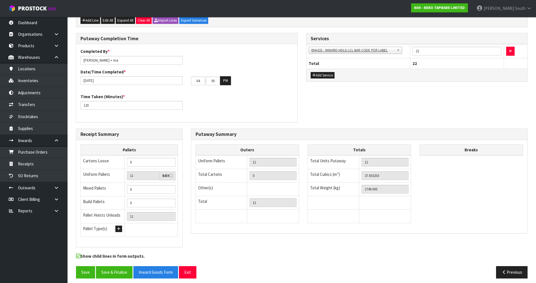
click at [347, 102] on div "Putaway Completion Time Completed By * Zach + ma Date/Time Completed * 04/09/20…" at bounding box center [302, 81] width 460 height 96
click at [244, 101] on div "Time Taken (Minutes) * 120" at bounding box center [186, 104] width 221 height 20
click at [86, 274] on button "Save" at bounding box center [85, 272] width 19 height 12
click at [124, 271] on button "Save & Finalise" at bounding box center [114, 272] width 37 height 12
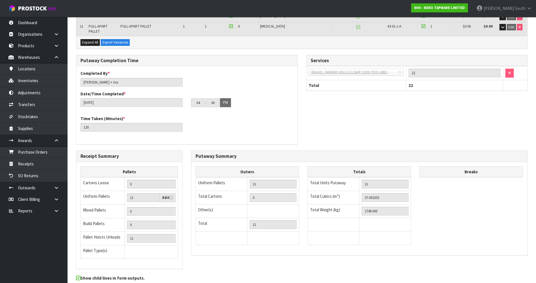
scroll to position [239, 0]
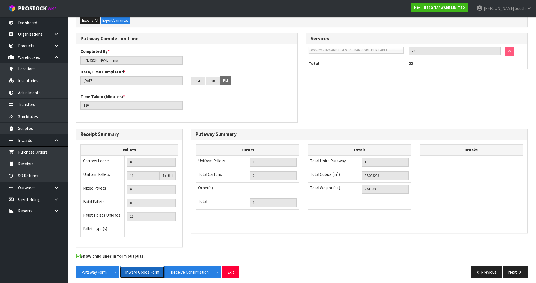
click at [128, 266] on button "Inward Goods Form" at bounding box center [142, 272] width 45 height 12
click at [237, 266] on button "Exit" at bounding box center [230, 272] width 17 height 12
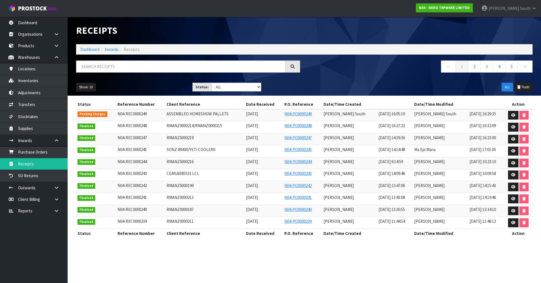
click at [148, 82] on div "Show: 10 5 10 25 50 Status: Draft Pending Goods Checked Goods Putaway Pending C…" at bounding box center [304, 87] width 465 height 17
click at [39, 24] on link "Dashboard" at bounding box center [34, 23] width 68 height 12
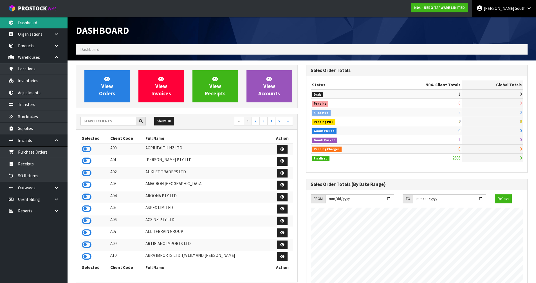
scroll to position [439, 230]
click at [483, 8] on icon at bounding box center [480, 8] width 6 height 0
click at [502, 22] on link "Logout" at bounding box center [514, 23] width 44 height 8
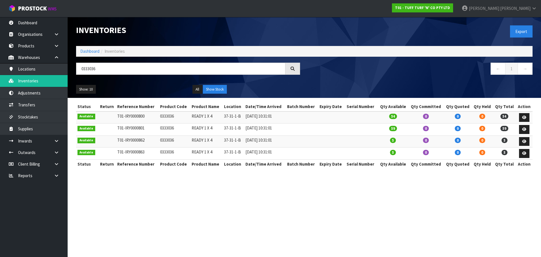
drag, startPoint x: 101, startPoint y: 69, endPoint x: 123, endPoint y: 68, distance: 21.7
click at [91, 69] on input "0333036" at bounding box center [180, 69] width 209 height 12
click at [82, 68] on input "0333036" at bounding box center [180, 69] width 209 height 12
drag, startPoint x: 82, startPoint y: 68, endPoint x: 118, endPoint y: 70, distance: 36.4
click at [118, 70] on input "0333036" at bounding box center [180, 69] width 209 height 12
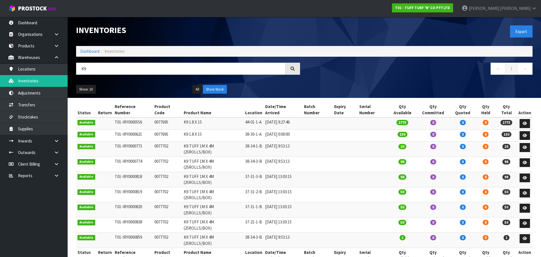
click at [159, 141] on td "0077702" at bounding box center [168, 148] width 30 height 15
copy td "0077702"
click at [86, 73] on input "K9" at bounding box center [180, 69] width 209 height 12
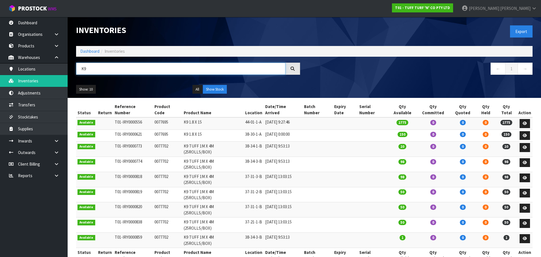
paste input "0077702"
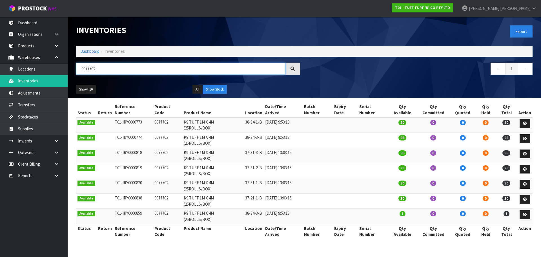
type input "0077702"
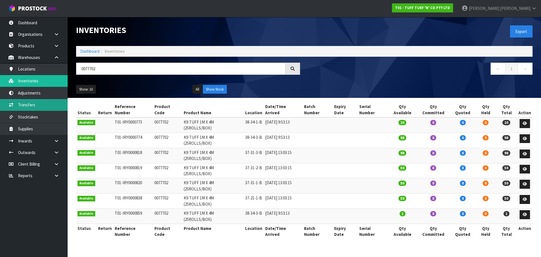
click at [50, 105] on link "Transfers" at bounding box center [34, 105] width 68 height 12
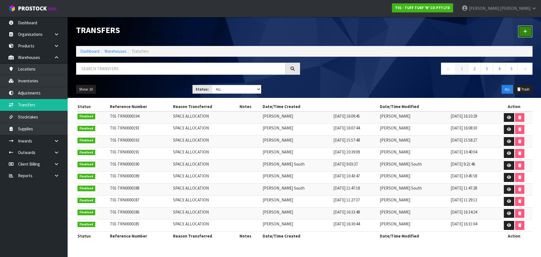
click at [522, 34] on link at bounding box center [525, 31] width 15 height 12
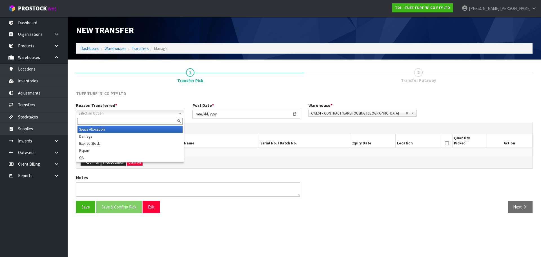
click at [101, 112] on span "Select an Option" at bounding box center [128, 113] width 98 height 7
click at [104, 128] on li "Space Allocation" at bounding box center [129, 129] width 105 height 7
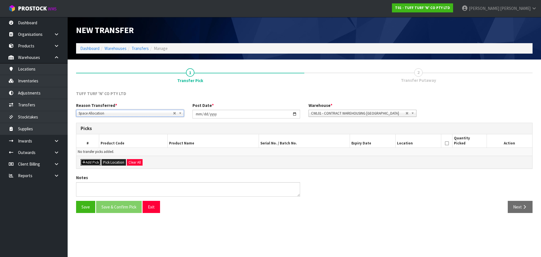
click at [89, 161] on button "Add Pick" at bounding box center [91, 162] width 20 height 7
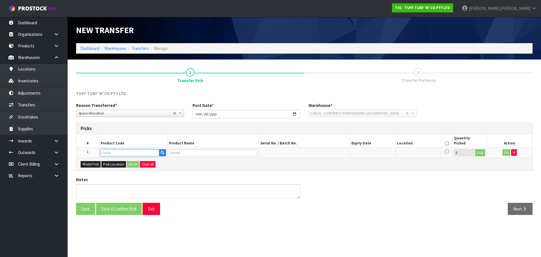
click at [114, 151] on input "text" at bounding box center [130, 152] width 59 height 7
paste input "0077702"
type input "0077702"
type input "K9 TUFF 1M X 4M (25ROLLS/BOX)"
type input "0077702"
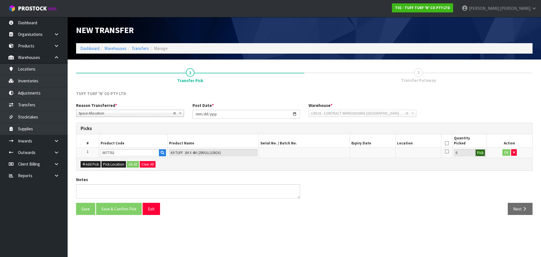
click at [481, 153] on button "Pick" at bounding box center [480, 152] width 10 height 7
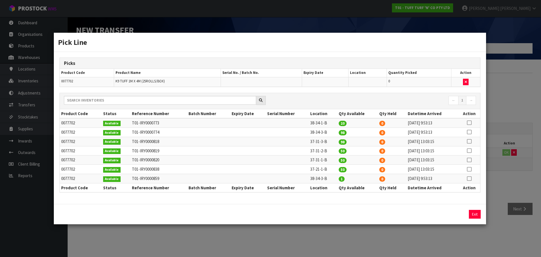
click at [463, 235] on div "Pick Line Picks Product Code Product Name Serial No. / Batch No. Expiry Date Lo…" at bounding box center [270, 128] width 541 height 257
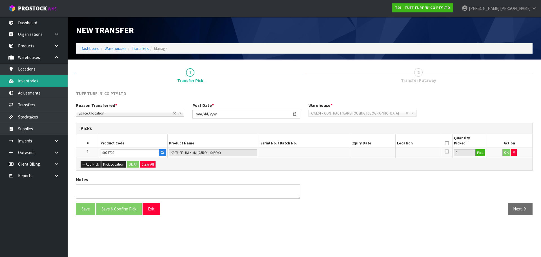
click at [39, 83] on link "Inventories" at bounding box center [34, 81] width 68 height 12
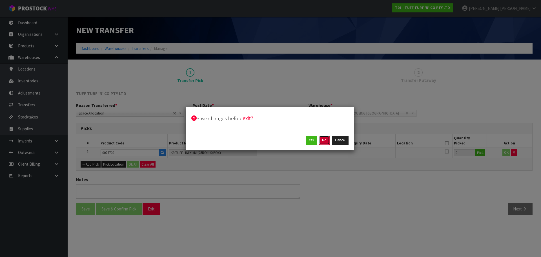
click at [324, 140] on button "No" at bounding box center [324, 139] width 11 height 9
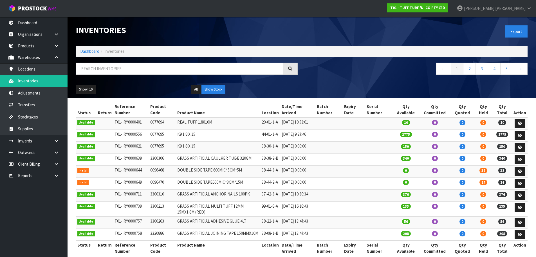
click at [328, 29] on div "Export" at bounding box center [417, 31] width 230 height 29
